Goal: Answer question/provide support: Share knowledge or assist other users

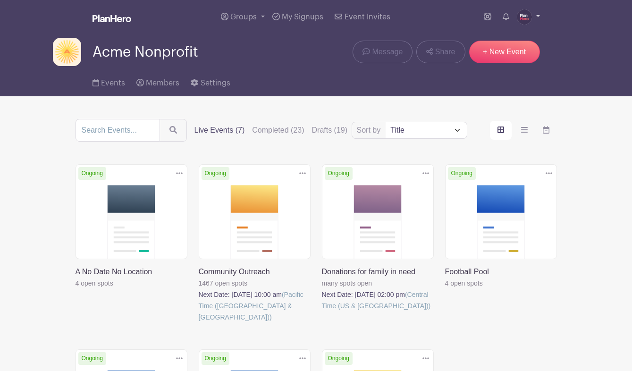
click at [521, 14] on img at bounding box center [524, 16] width 15 height 15
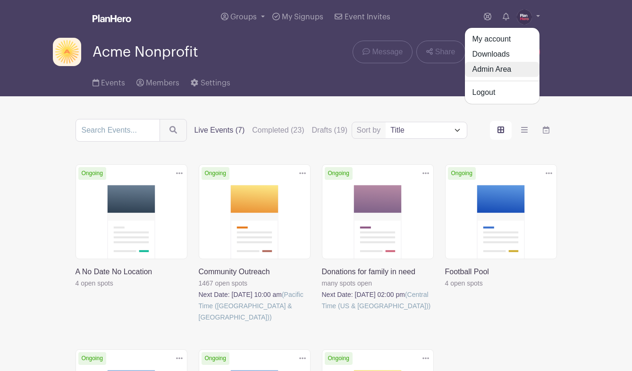
click at [507, 68] on link "Admin Area" at bounding box center [502, 69] width 75 height 15
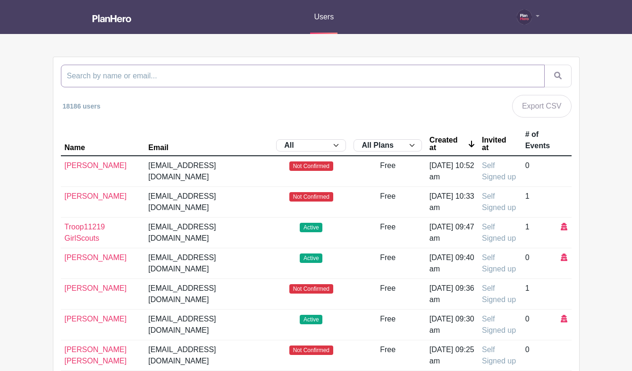
click at [476, 75] on input "search" at bounding box center [303, 76] width 484 height 23
paste input "[EMAIL_ADDRESS][DOMAIN_NAME]"
drag, startPoint x: 86, startPoint y: 77, endPoint x: 47, endPoint y: 77, distance: 39.2
type input "@[DOMAIN_NAME]"
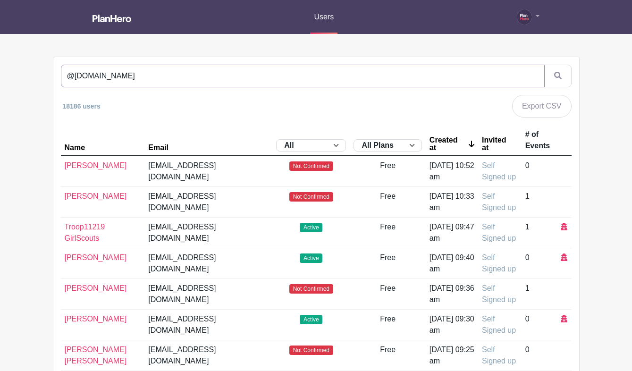
click at [545, 65] on button "submit" at bounding box center [558, 76] width 27 height 23
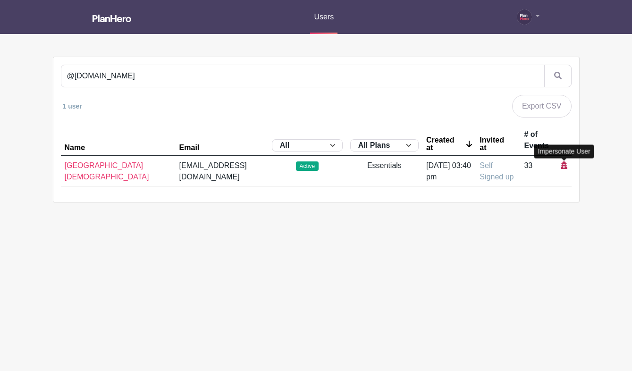
click at [562, 165] on icon at bounding box center [564, 166] width 7 height 8
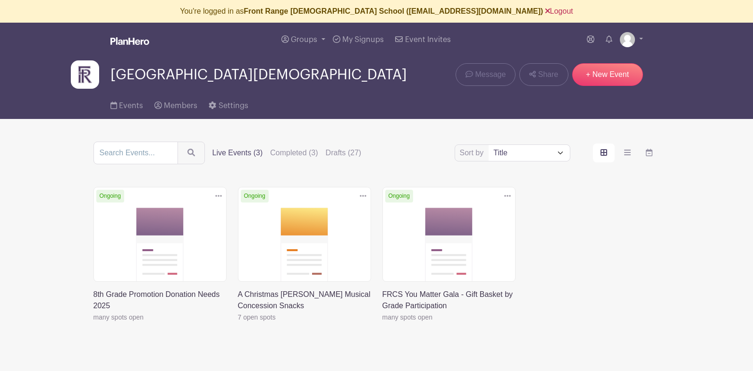
click at [545, 10] on link "Logout" at bounding box center [559, 11] width 28 height 8
